Goal: Task Accomplishment & Management: Complete application form

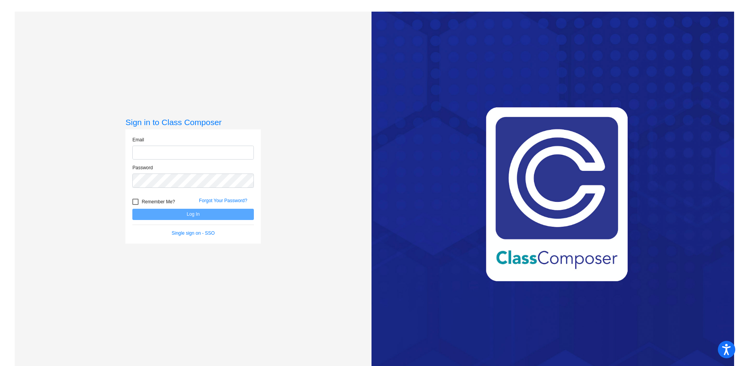
type input "[EMAIL_ADDRESS][PERSON_NAME][DOMAIN_NAME]"
click at [187, 213] on button "Log In" at bounding box center [193, 214] width 122 height 11
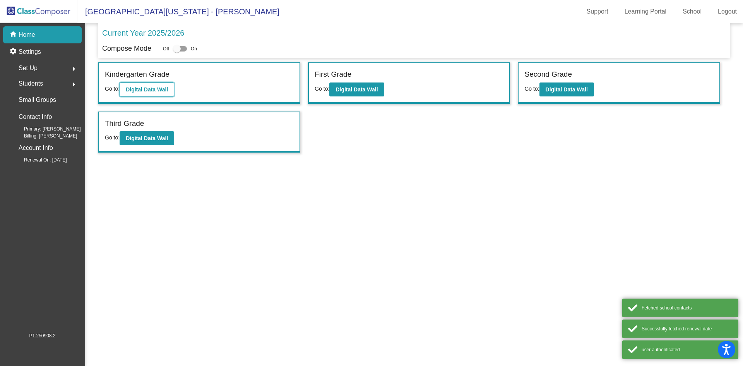
click at [155, 93] on button "Digital Data Wall" at bounding box center [147, 89] width 55 height 14
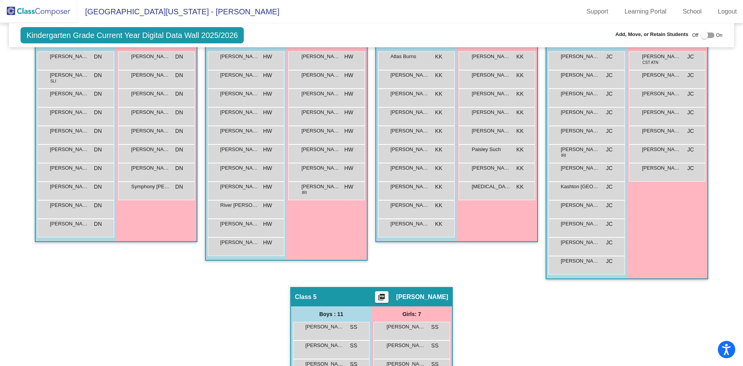
scroll to position [116, 0]
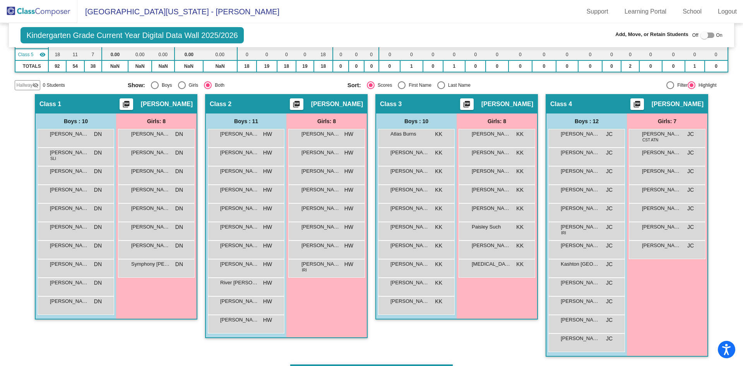
click at [48, 12] on img at bounding box center [38, 11] width 77 height 23
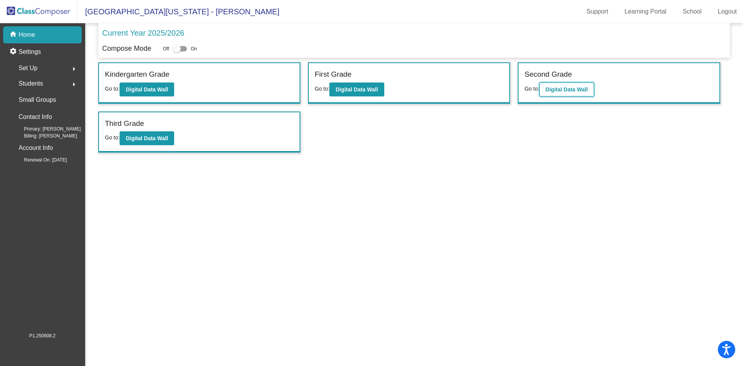
click at [563, 91] on b "Digital Data Wall" at bounding box center [567, 89] width 42 height 6
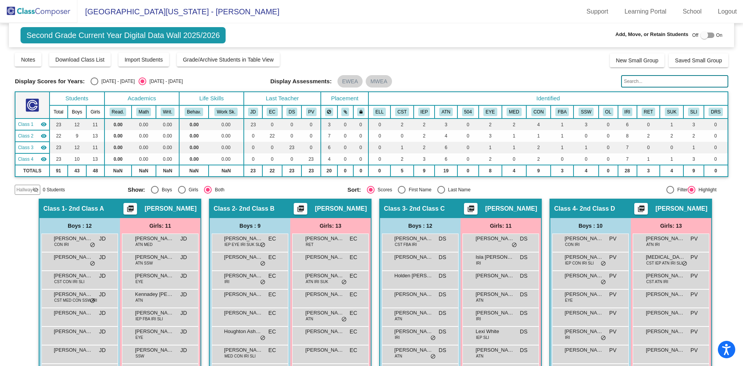
click at [701, 34] on div at bounding box center [705, 35] width 8 height 8
checkbox input "true"
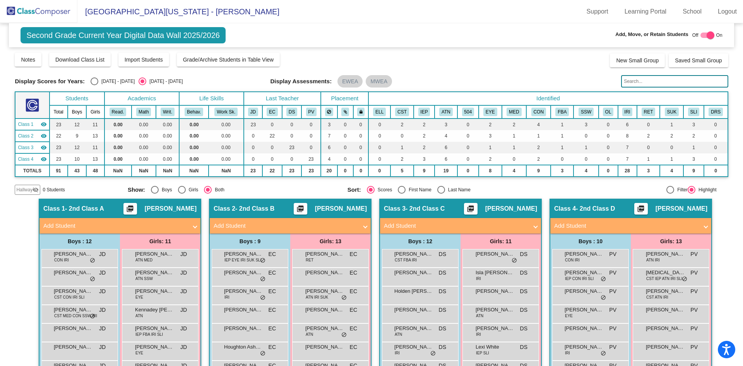
click at [190, 224] on span "Add Student" at bounding box center [118, 225] width 150 height 9
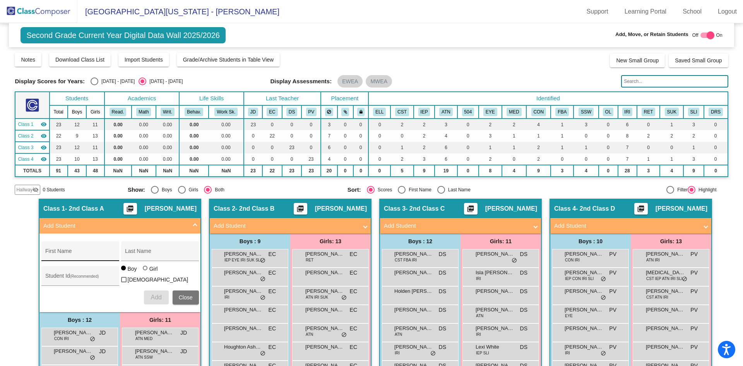
click at [75, 251] on input "First Name" at bounding box center [80, 254] width 70 height 6
type input "Aurora"
type input "Strong"
click at [68, 274] on div "Student Id (Recommended)" at bounding box center [80, 278] width 70 height 16
type input "3610111"
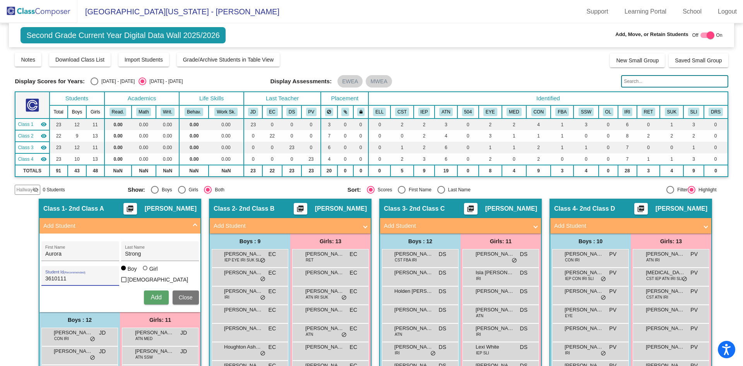
click at [143, 270] on div at bounding box center [145, 268] width 5 height 5
click at [146, 272] on input "Girl" at bounding box center [146, 272] width 0 height 0
radio input "true"
click at [151, 298] on span "Add" at bounding box center [156, 297] width 11 height 7
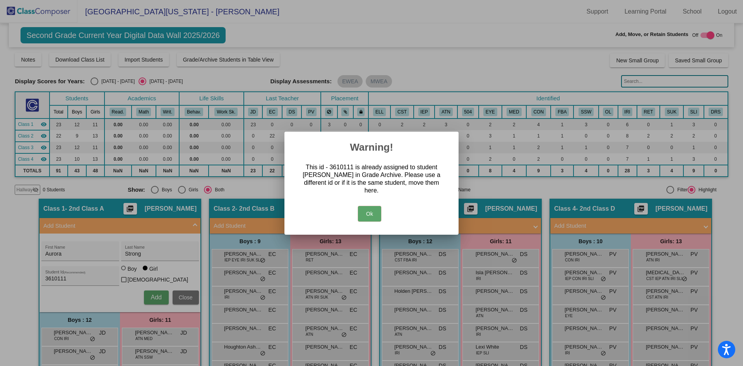
click at [372, 212] on button "Ok" at bounding box center [369, 213] width 23 height 15
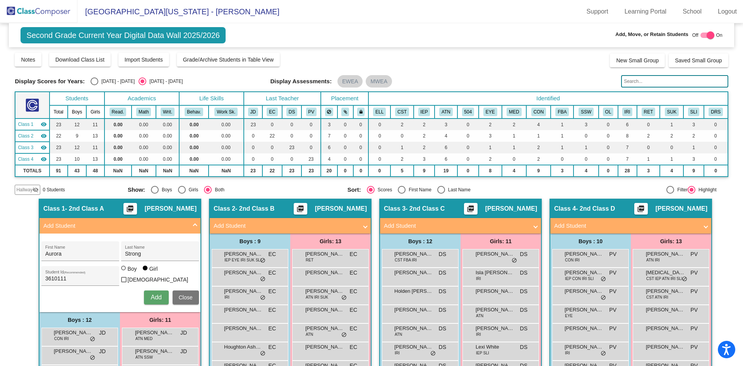
click at [186, 294] on span "Close" at bounding box center [186, 297] width 14 height 6
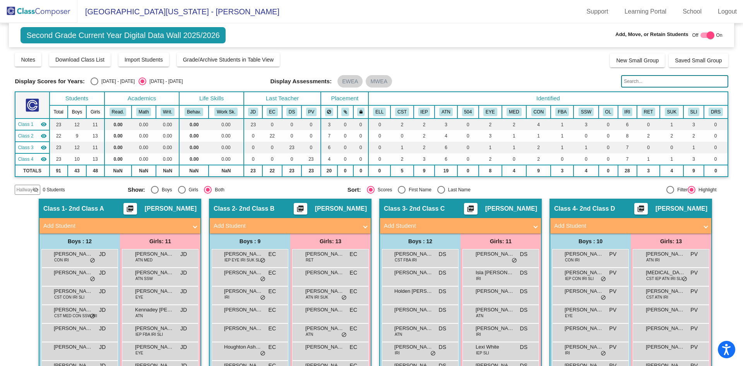
click at [37, 10] on img at bounding box center [38, 11] width 77 height 23
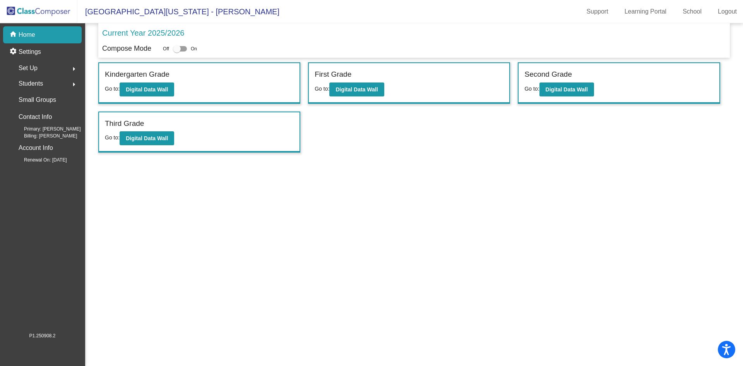
click at [26, 86] on span "Students" at bounding box center [31, 83] width 24 height 11
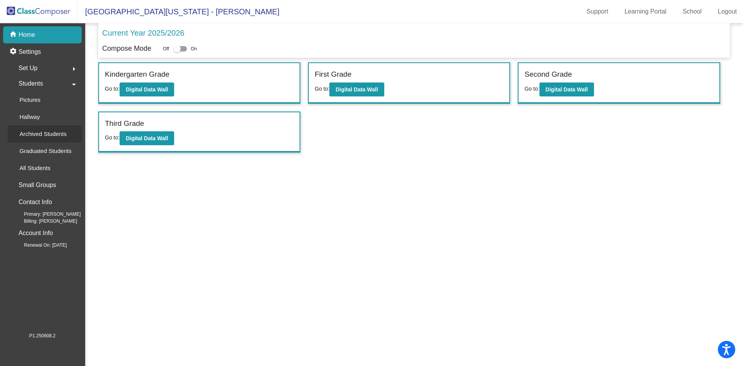
click at [36, 134] on p "Archived Students" at bounding box center [42, 133] width 47 height 9
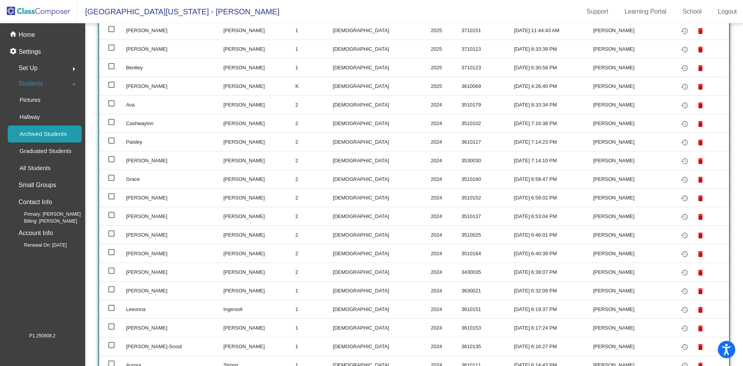
scroll to position [208, 0]
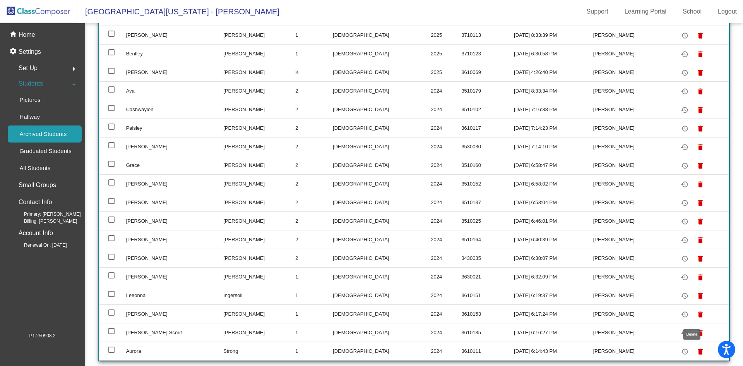
click at [696, 351] on mat-icon "delete" at bounding box center [700, 351] width 9 height 9
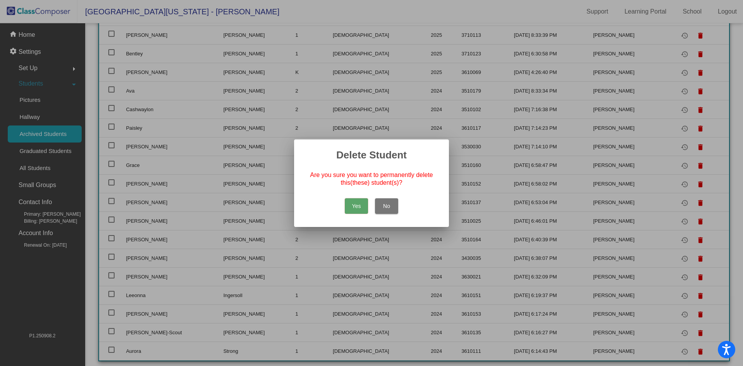
click at [357, 206] on button "Yes" at bounding box center [356, 205] width 23 height 15
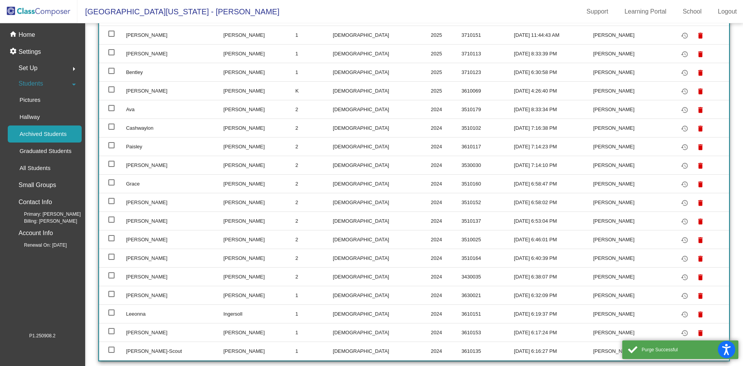
scroll to position [0, 0]
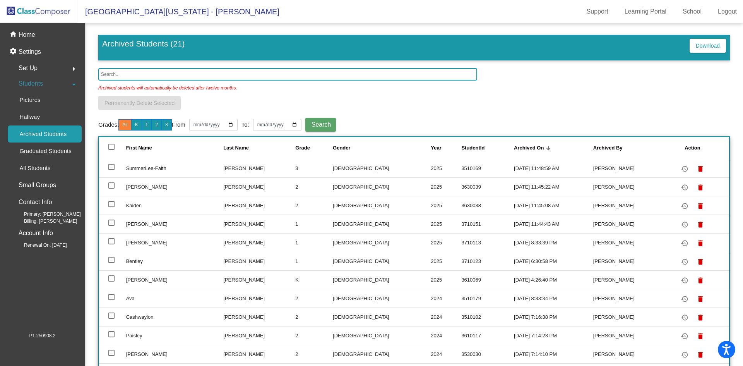
click at [29, 11] on img at bounding box center [38, 11] width 77 height 23
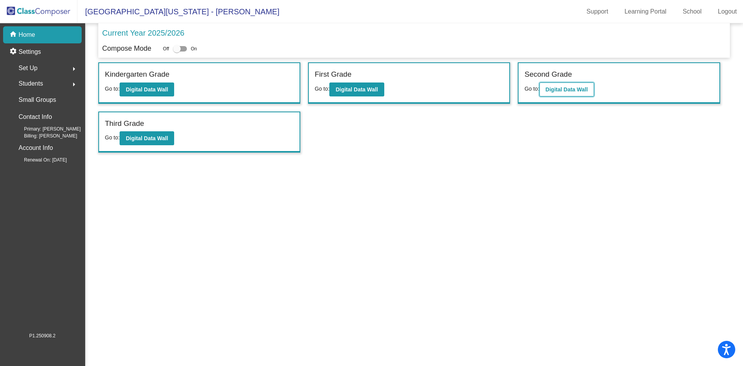
click at [564, 88] on b "Digital Data Wall" at bounding box center [567, 89] width 42 height 6
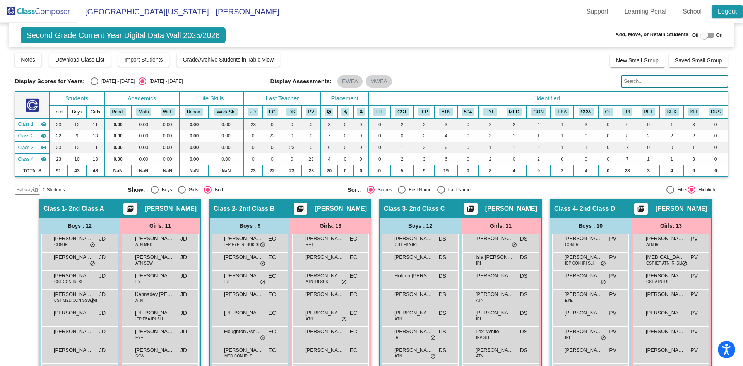
click at [720, 7] on link "Logout" at bounding box center [727, 11] width 31 height 12
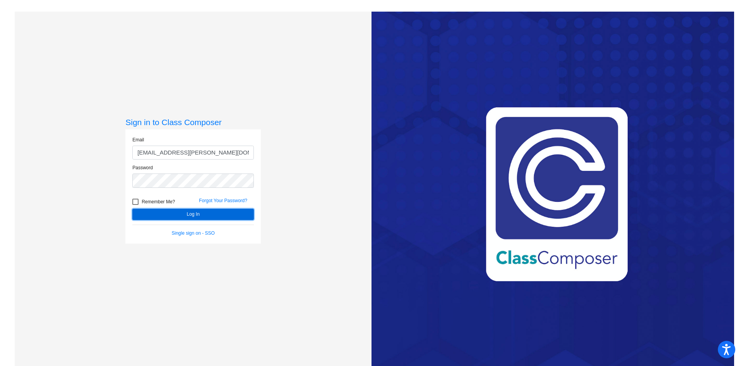
click at [190, 215] on button "Log In" at bounding box center [193, 214] width 122 height 11
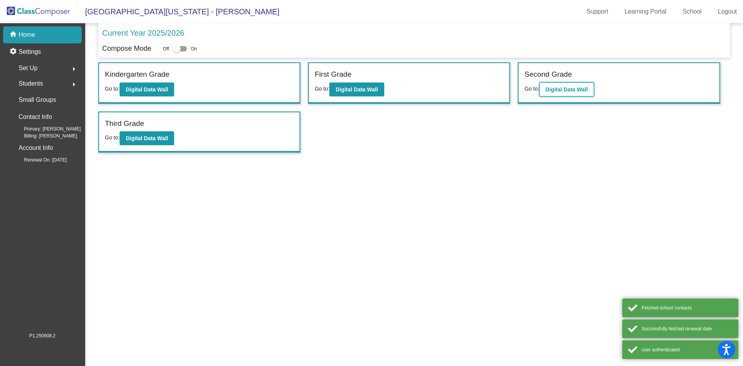
click at [559, 89] on b "Digital Data Wall" at bounding box center [567, 89] width 42 height 6
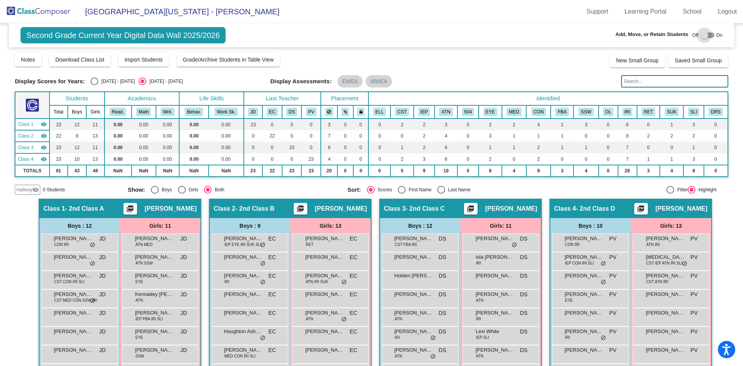
click at [703, 34] on div at bounding box center [705, 35] width 8 height 8
checkbox input "true"
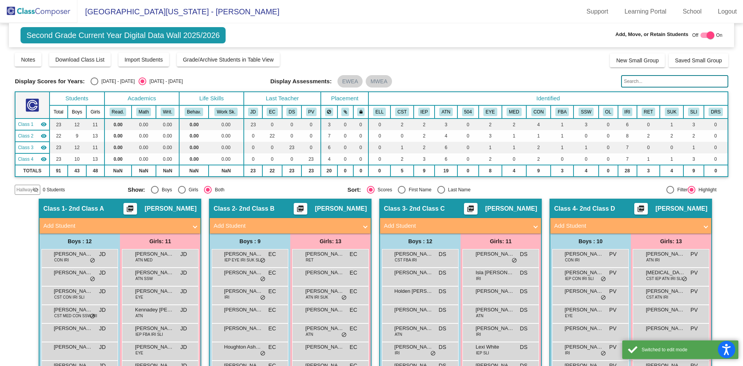
click at [172, 221] on mat-panel-title "Add Student" at bounding box center [115, 225] width 144 height 9
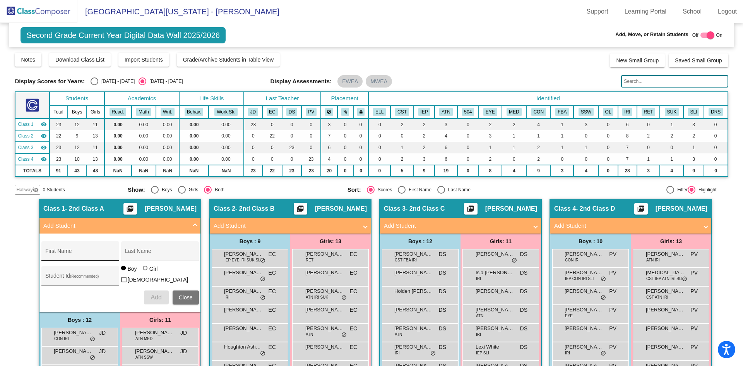
click at [97, 251] on input "First Name" at bounding box center [80, 254] width 70 height 6
type input "Aurora"
click at [146, 252] on input "Last Name" at bounding box center [160, 254] width 70 height 6
type input "Strong"
click at [94, 276] on input "Student Id (Recommended)" at bounding box center [80, 279] width 70 height 6
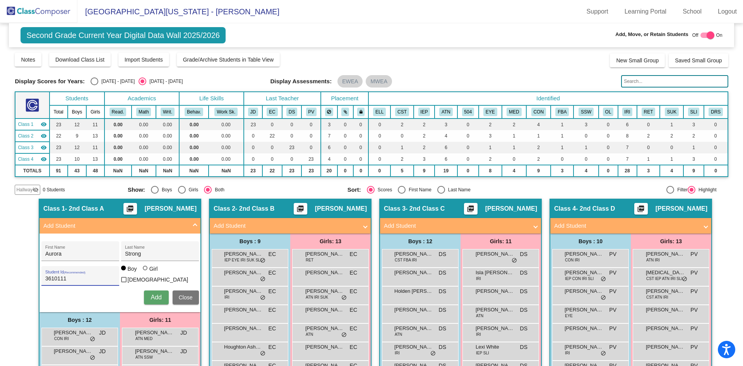
type input "3610111"
click at [143, 270] on div at bounding box center [145, 268] width 5 height 5
click at [146, 272] on input "Girl" at bounding box center [146, 272] width 0 height 0
radio input "true"
click at [156, 297] on span "Add" at bounding box center [156, 297] width 11 height 7
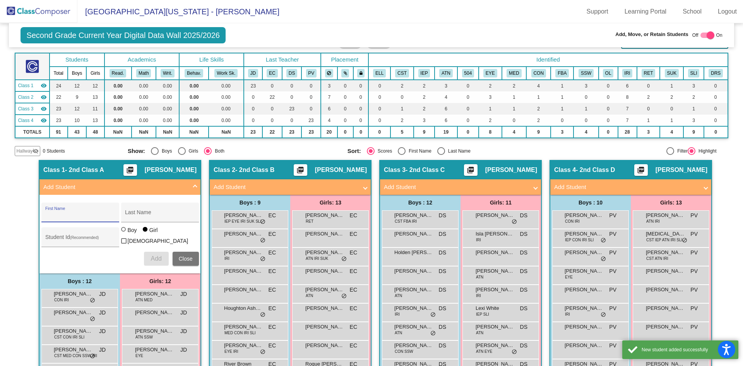
scroll to position [77, 0]
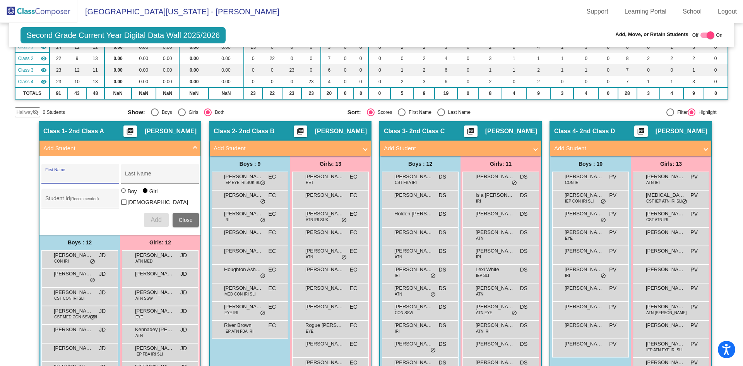
click at [182, 220] on span "Close" at bounding box center [186, 220] width 14 height 6
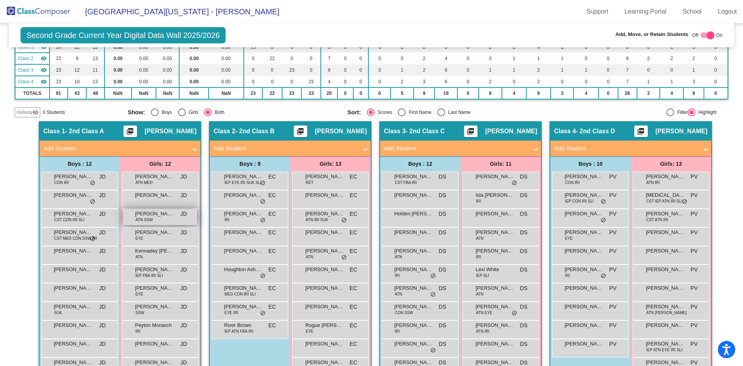
scroll to position [0, 0]
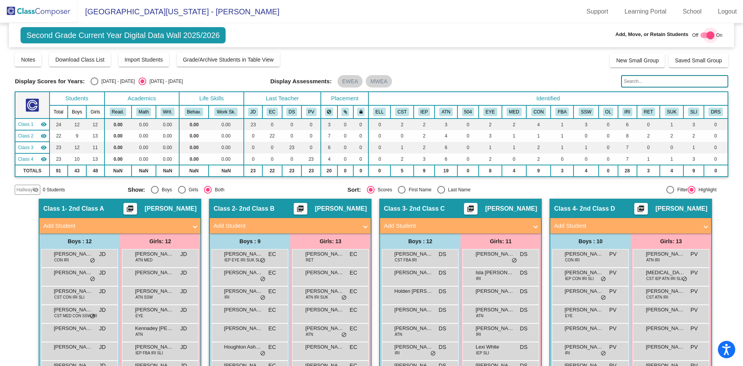
click at [707, 34] on div at bounding box center [711, 35] width 8 height 8
checkbox input "false"
